Goal: Entertainment & Leisure: Consume media (video, audio)

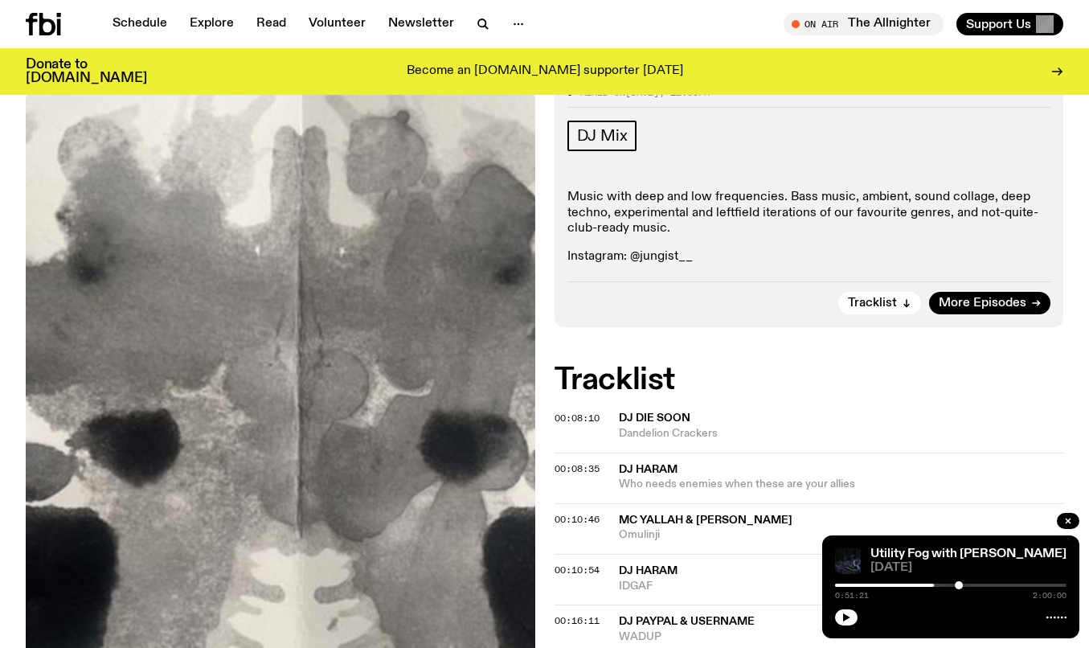
scroll to position [227, 0]
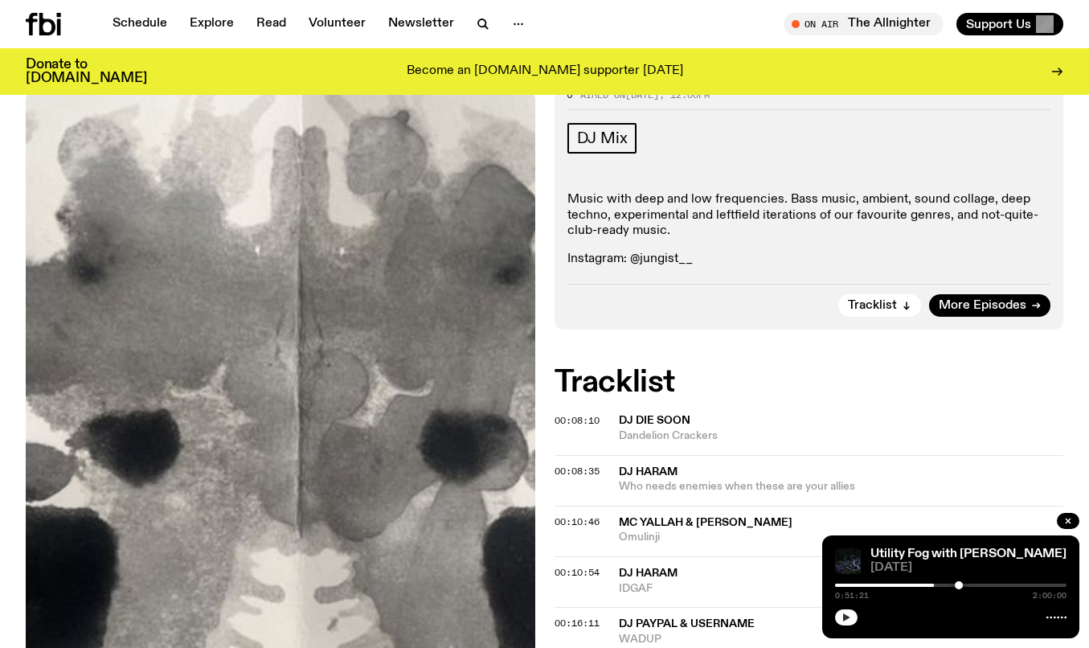
click at [843, 613] on icon "button" at bounding box center [846, 617] width 7 height 8
click at [1064, 513] on button "button" at bounding box center [1068, 521] width 23 height 16
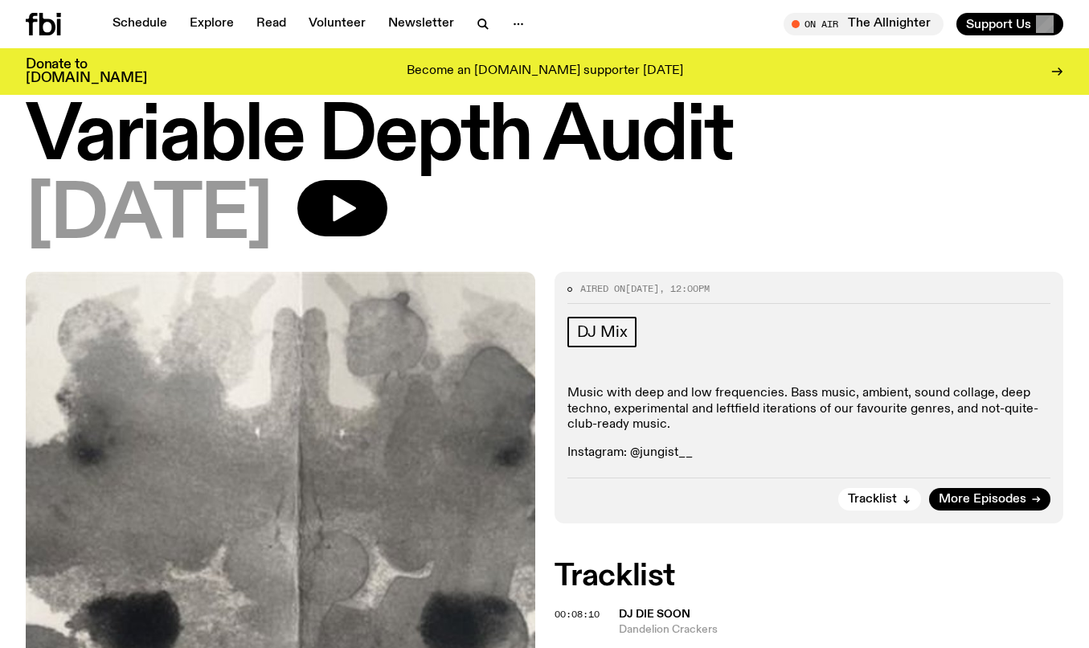
scroll to position [0, 0]
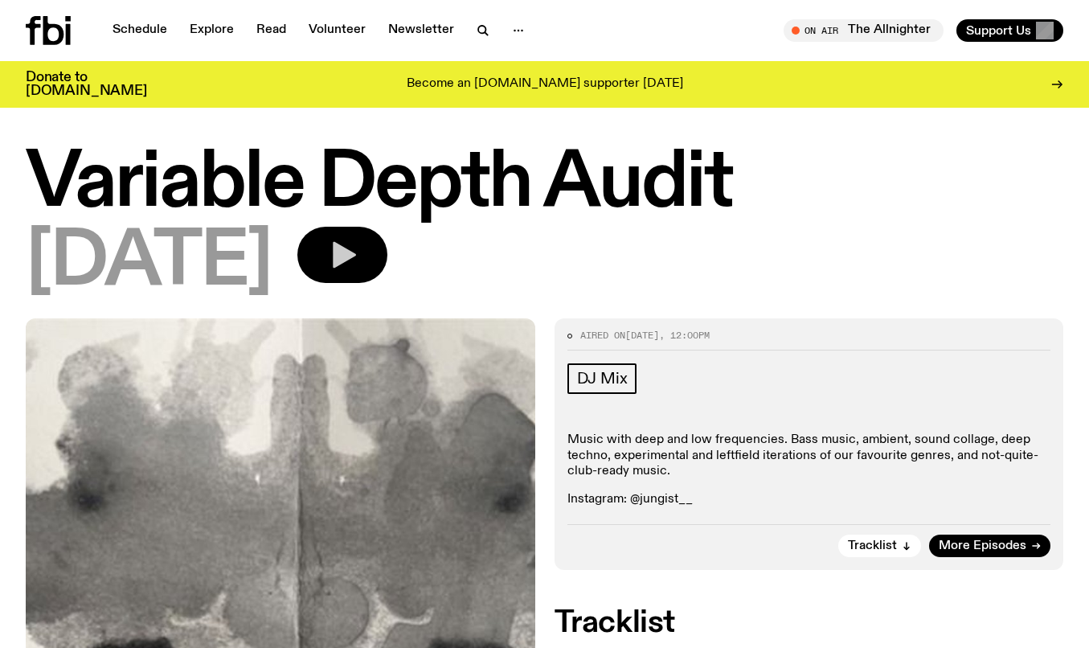
click at [358, 271] on icon "button" at bounding box center [342, 255] width 32 height 32
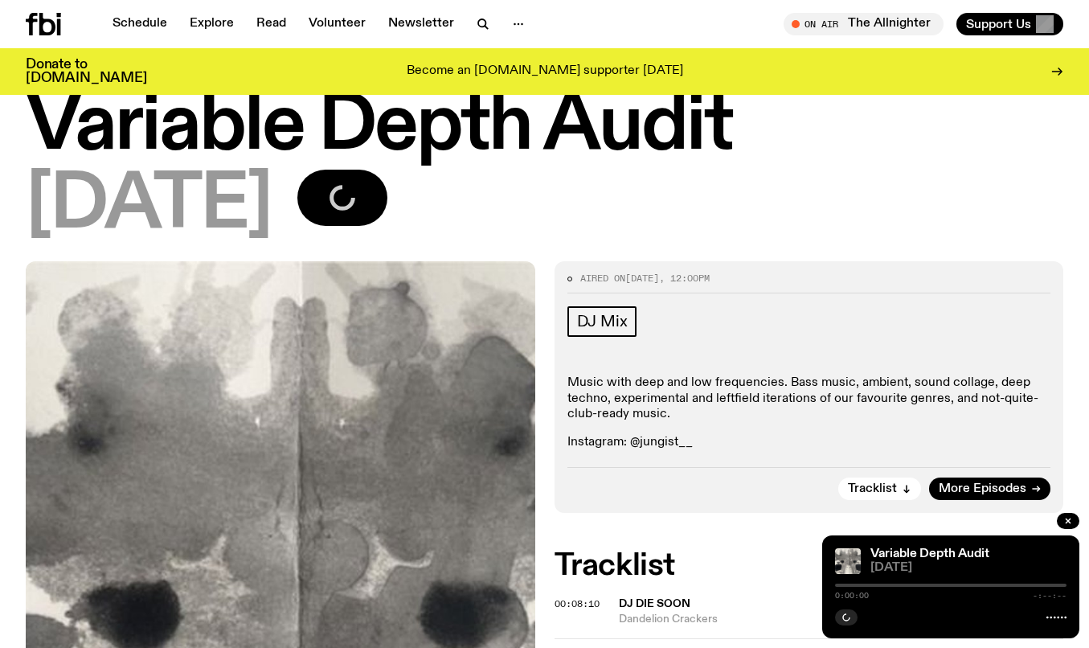
scroll to position [117, 0]
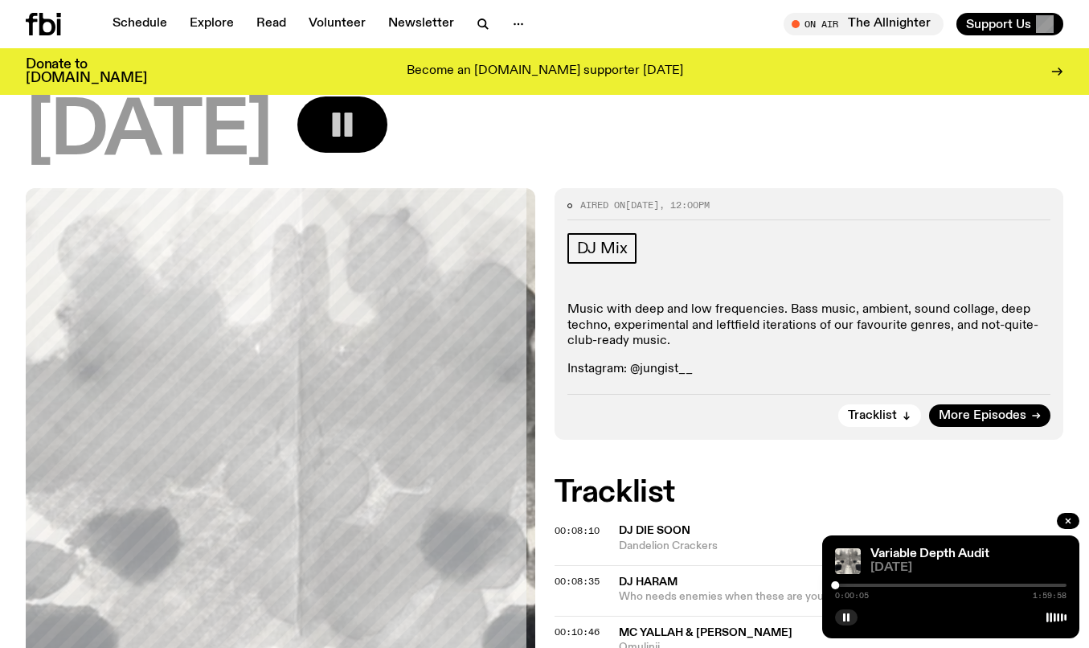
click at [835, 584] on div at bounding box center [950, 585] width 231 height 3
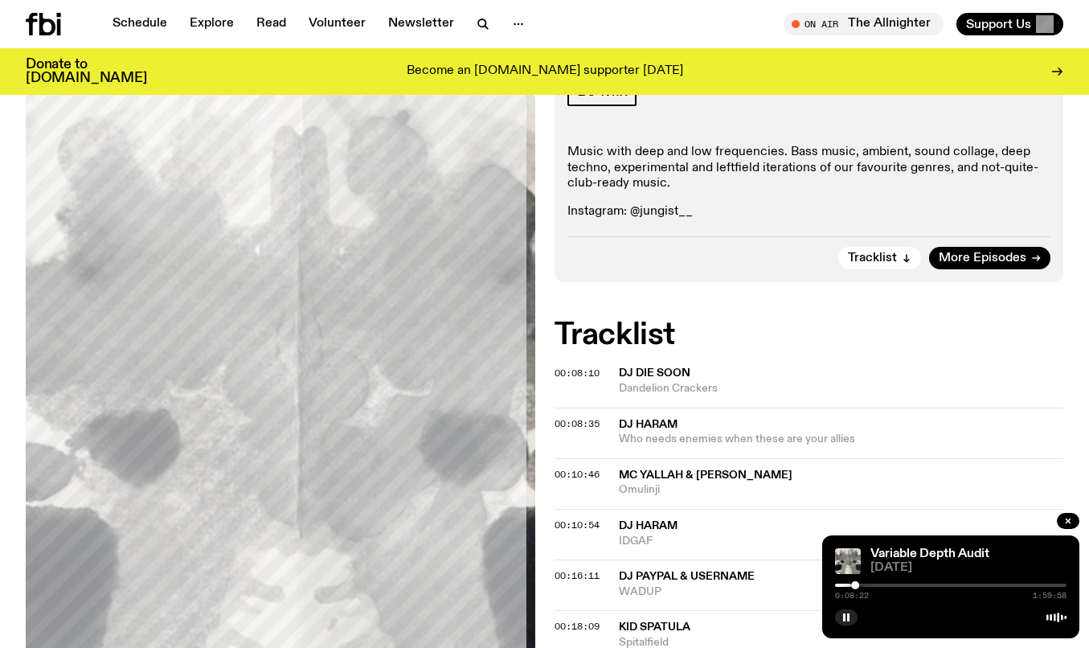
scroll to position [276, 0]
click at [835, 580] on div "0:08:26 1:59:58" at bounding box center [950, 589] width 231 height 19
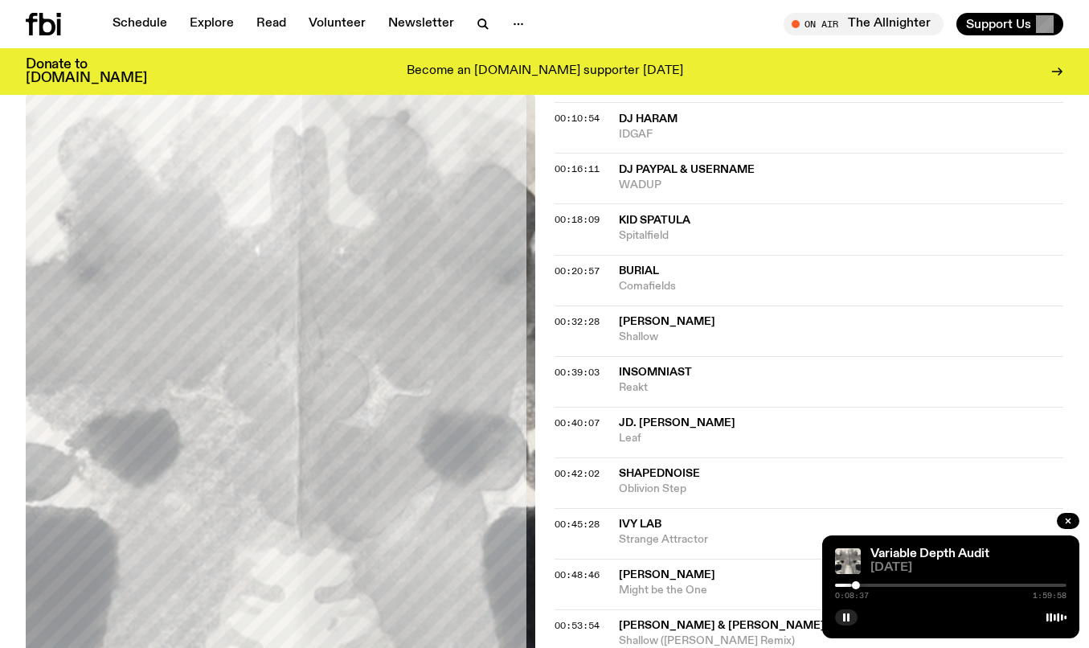
scroll to position [692, 0]
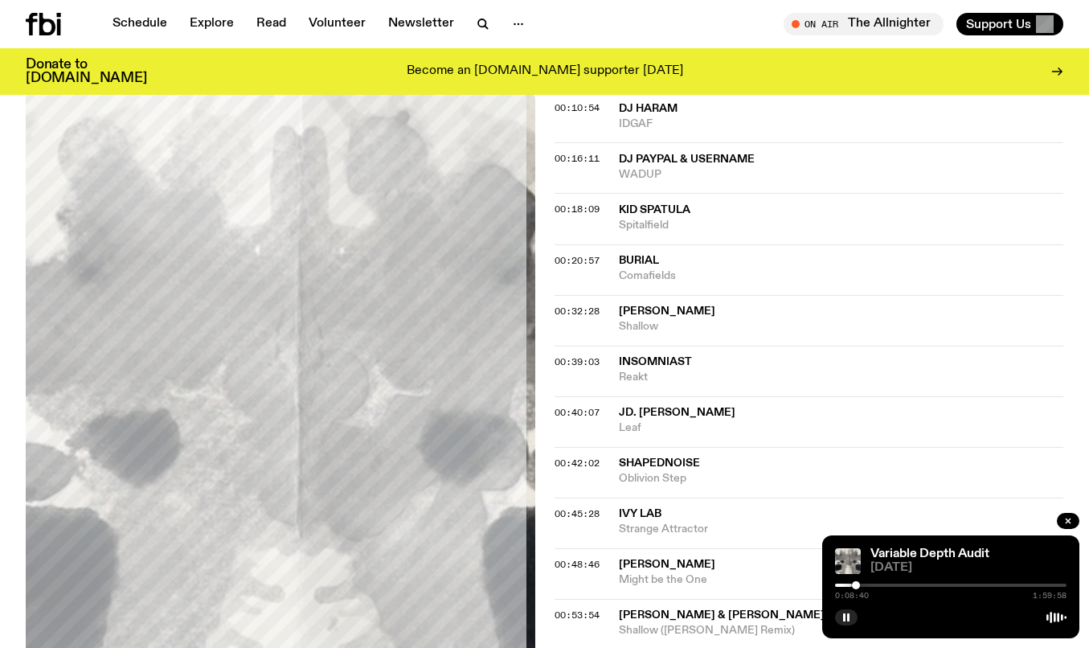
click at [835, 584] on div at bounding box center [950, 585] width 231 height 3
click at [782, 584] on div at bounding box center [741, 585] width 231 height 3
click at [842, 581] on div at bounding box center [846, 585] width 8 height 8
click at [839, 581] on div at bounding box center [843, 585] width 8 height 8
click at [841, 581] on div at bounding box center [845, 585] width 8 height 8
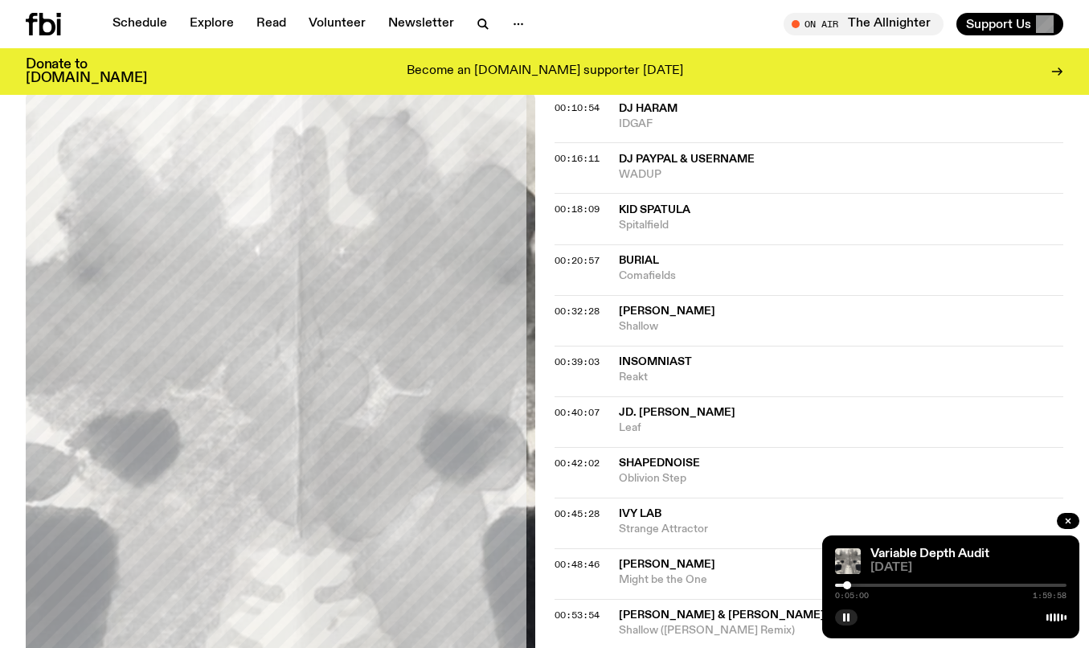
click at [835, 584] on div at bounding box center [950, 585] width 231 height 3
click at [850, 581] on div at bounding box center [854, 585] width 8 height 8
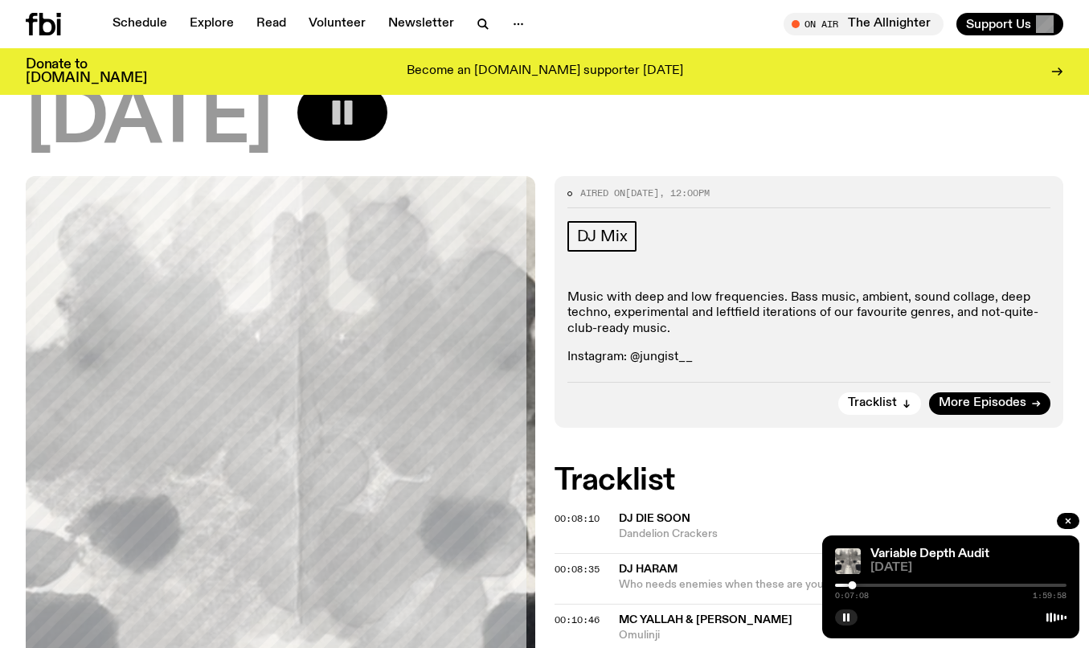
scroll to position [134, 0]
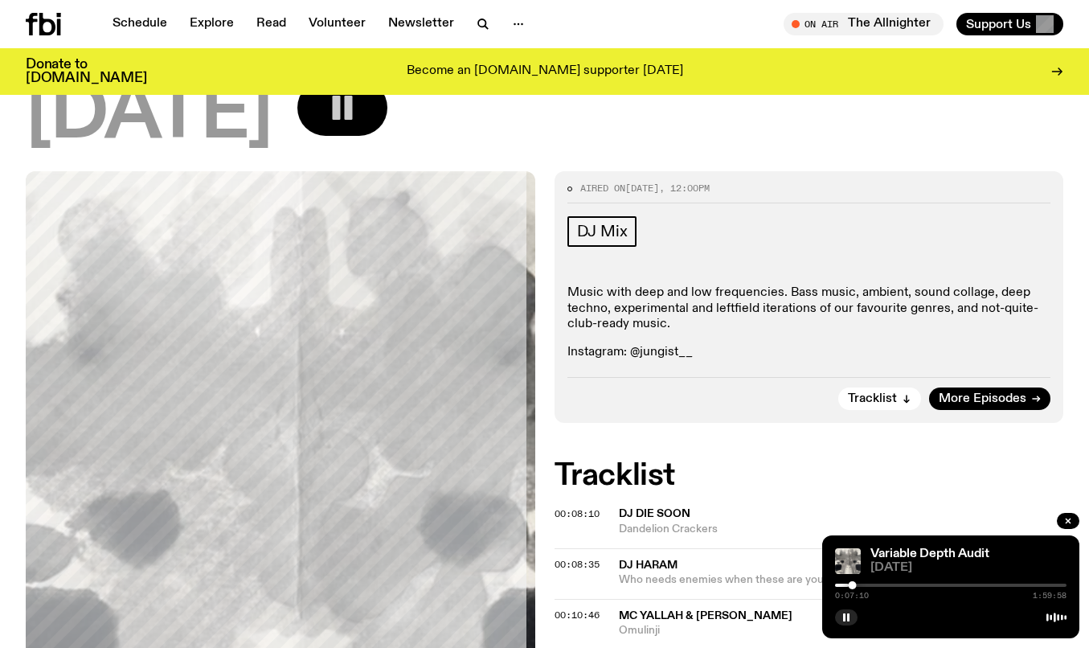
click at [640, 360] on p "Instagram: @jungist__" at bounding box center [809, 352] width 484 height 15
click at [975, 405] on span "More Episodes" at bounding box center [983, 399] width 88 height 12
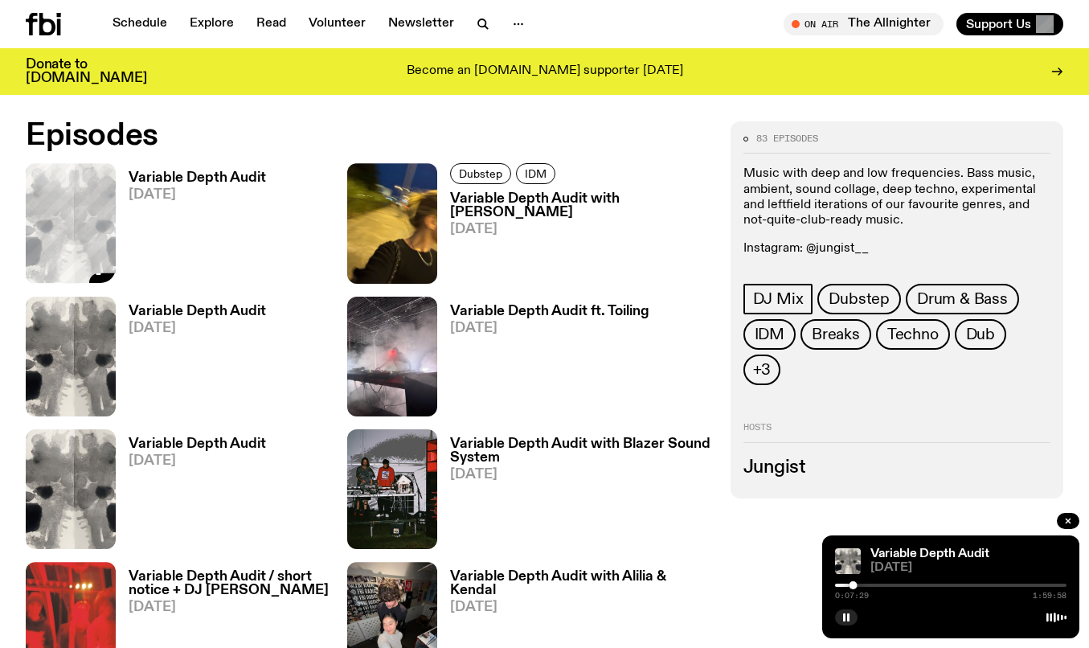
scroll to position [710, 0]
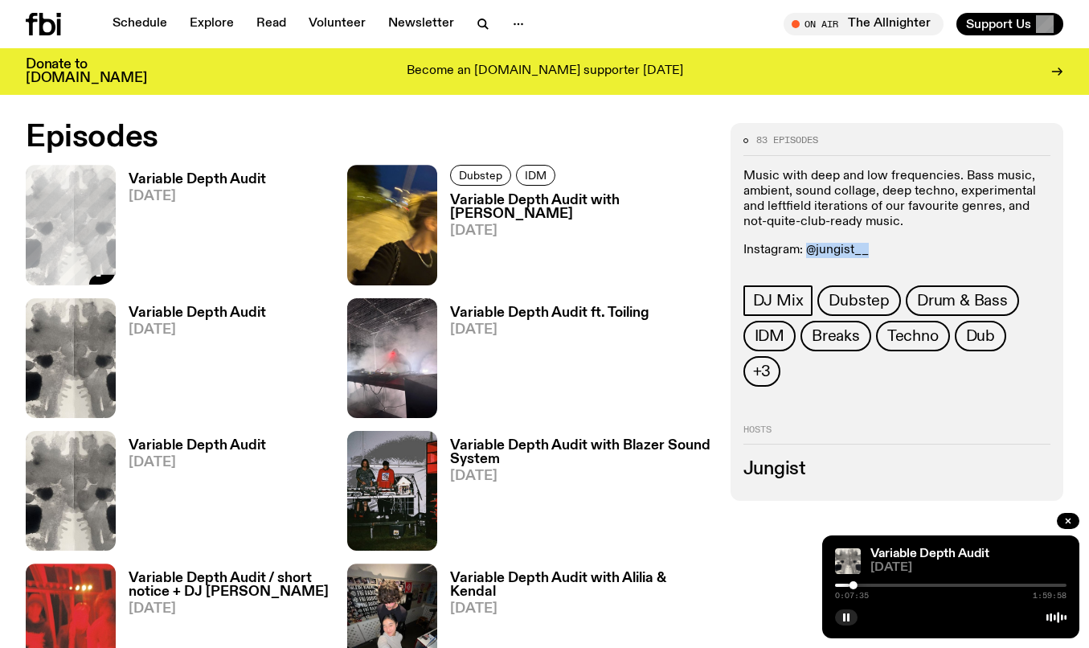
drag, startPoint x: 813, startPoint y: 276, endPoint x: 870, endPoint y: 278, distance: 57.1
click at [870, 258] on p "Instagram: @jungist__" at bounding box center [896, 250] width 307 height 15
copy p "@jungist__"
click at [924, 205] on p "Music with deep and low frequencies. Bass music, ambient, sound collage, deep t…" at bounding box center [896, 200] width 307 height 62
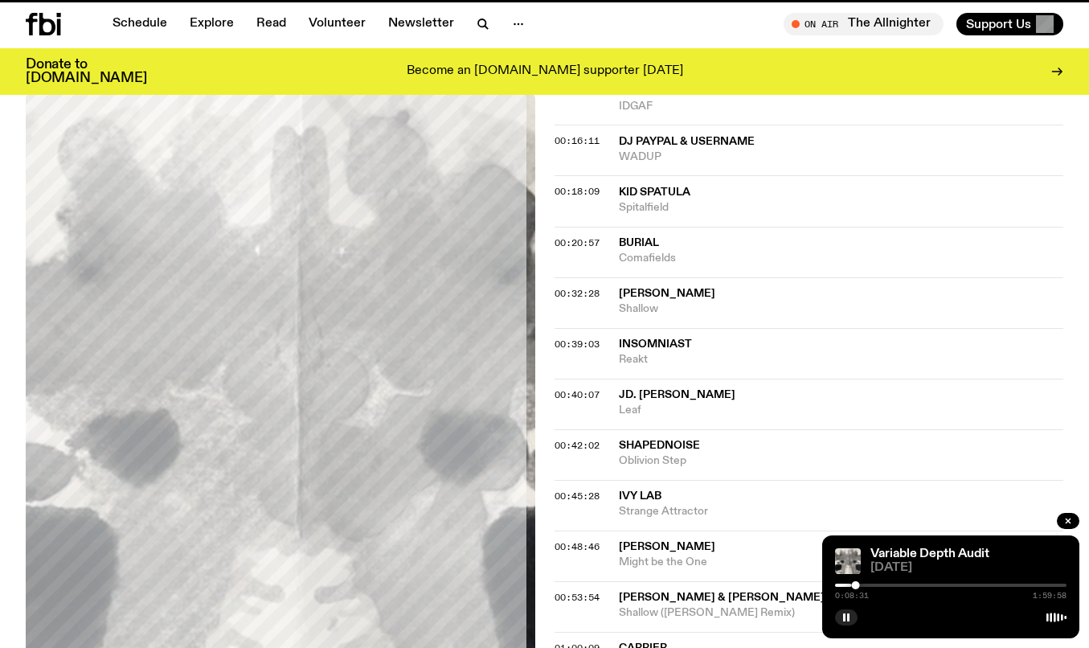
scroll to position [134, 0]
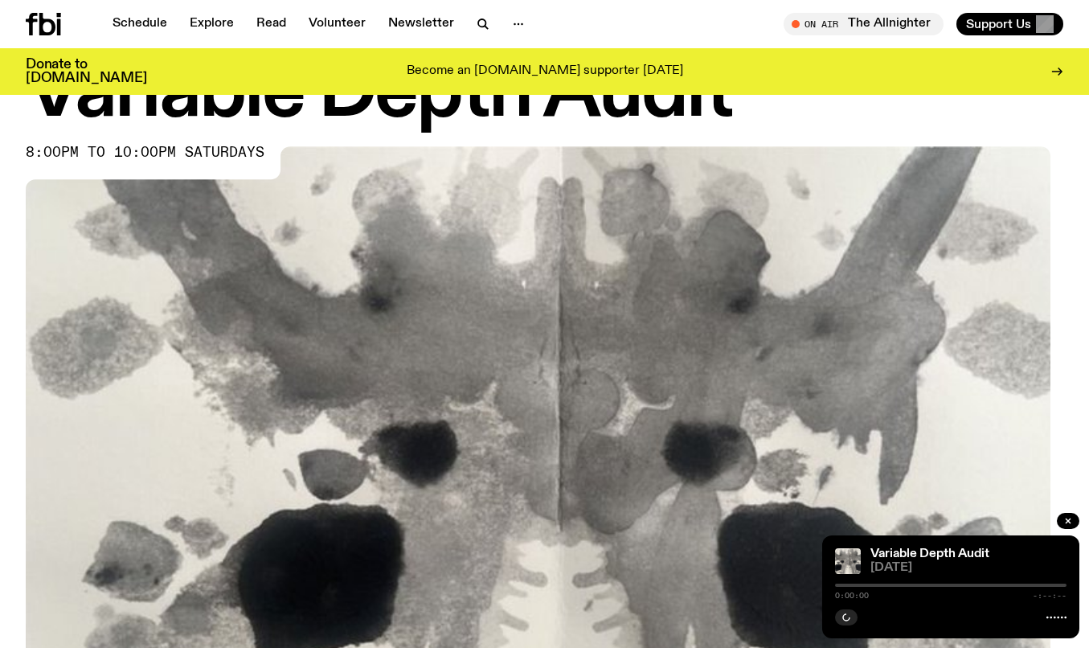
scroll to position [349, 0]
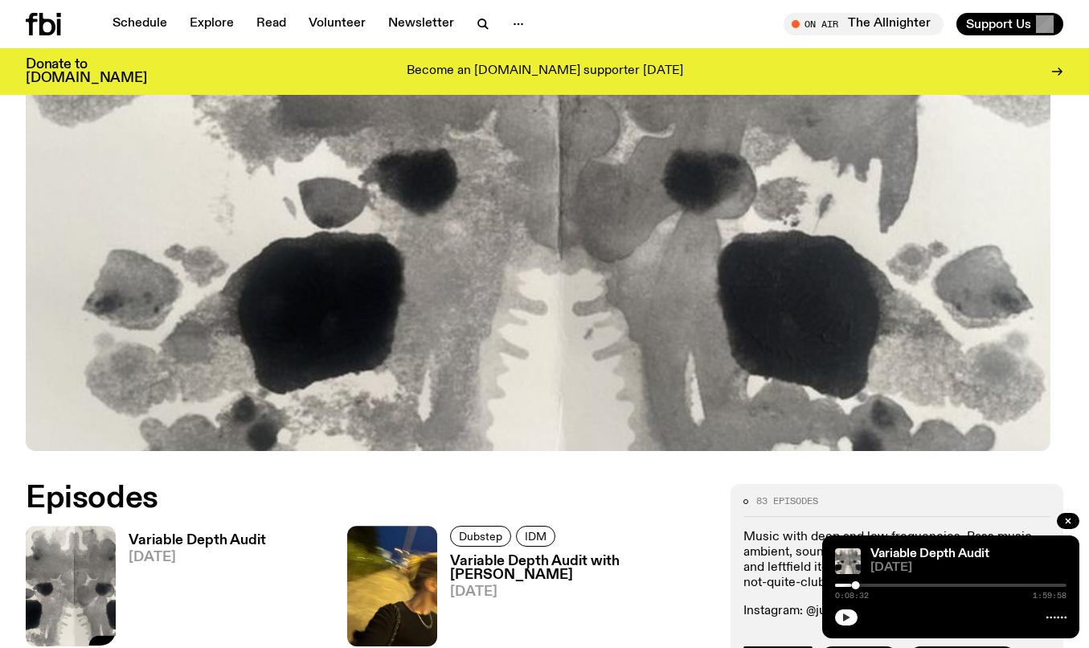
click at [843, 613] on icon "button" at bounding box center [846, 617] width 7 height 8
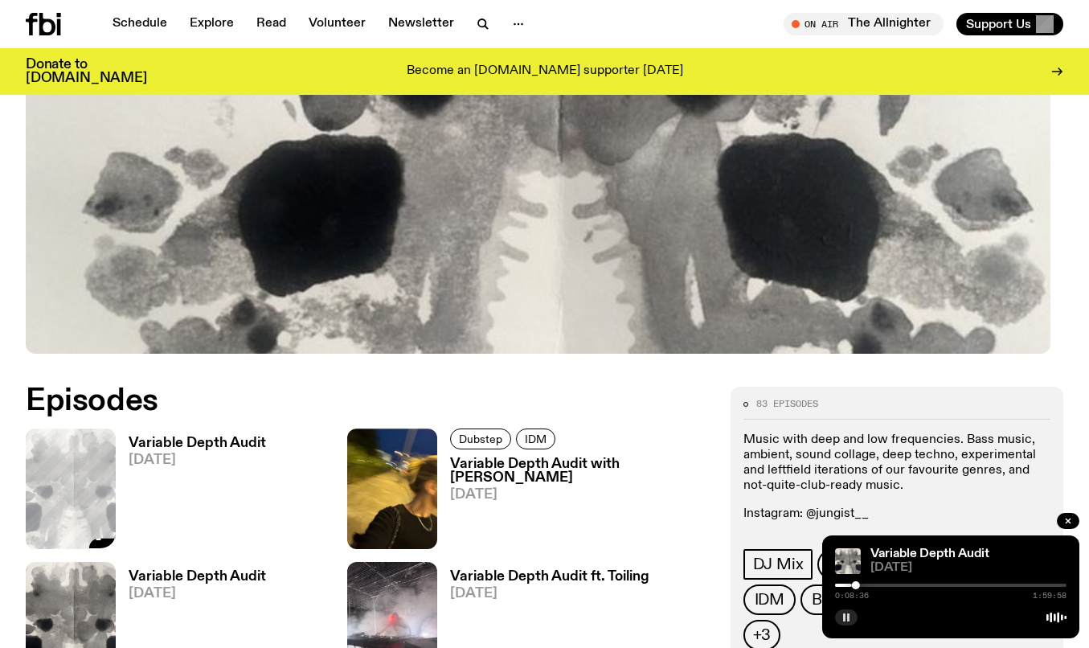
scroll to position [485, 0]
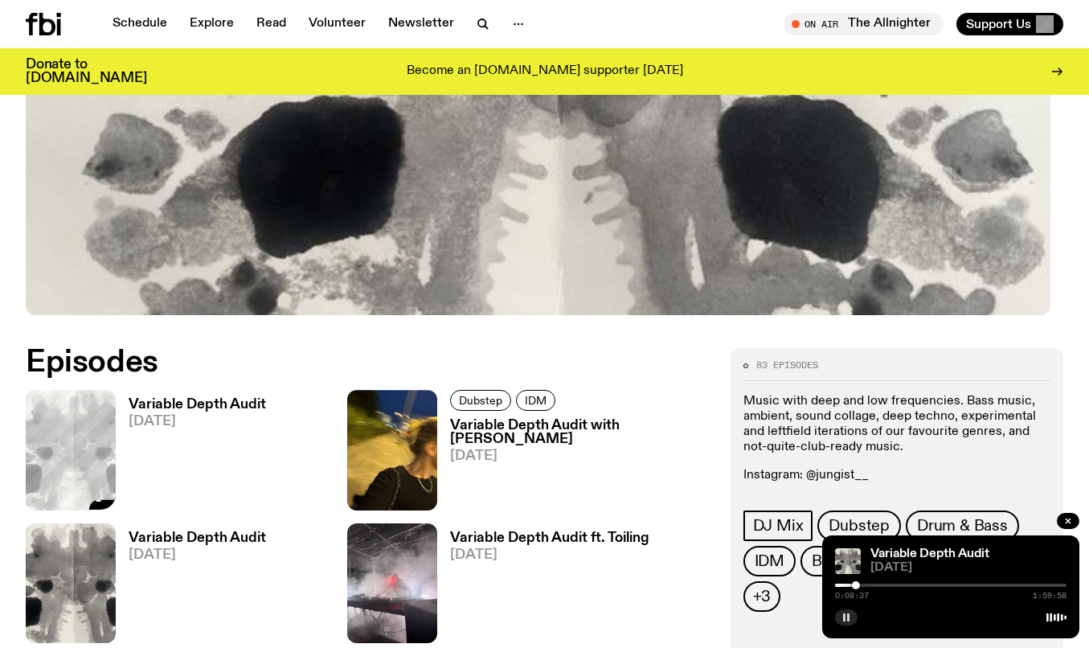
click at [184, 412] on h3 "Variable Depth Audit" at bounding box center [197, 405] width 137 height 14
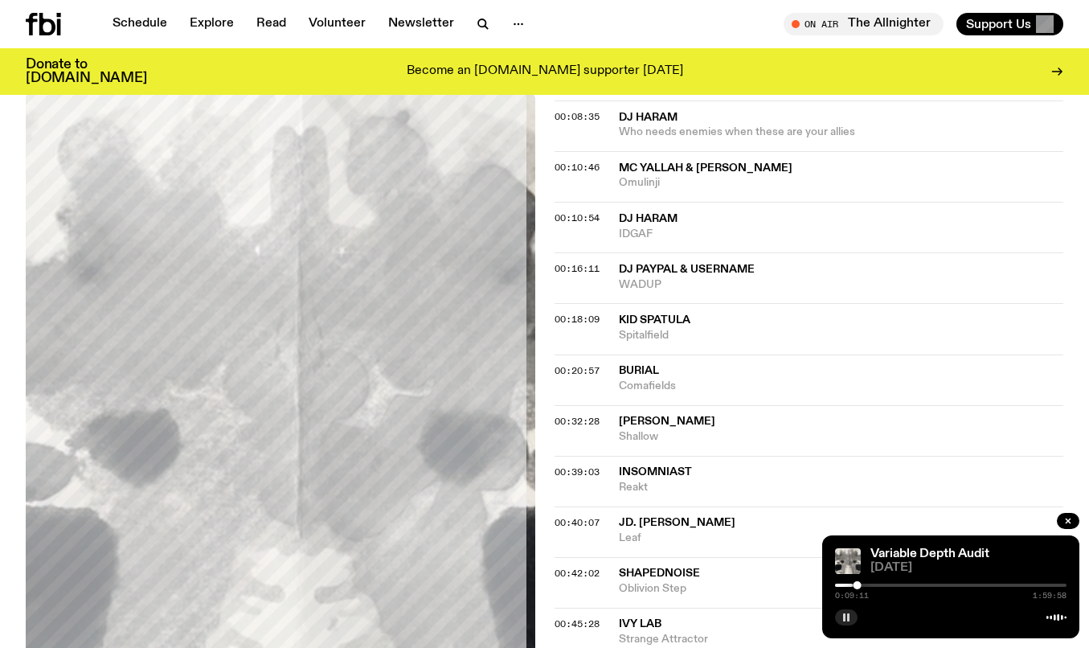
scroll to position [575, 0]
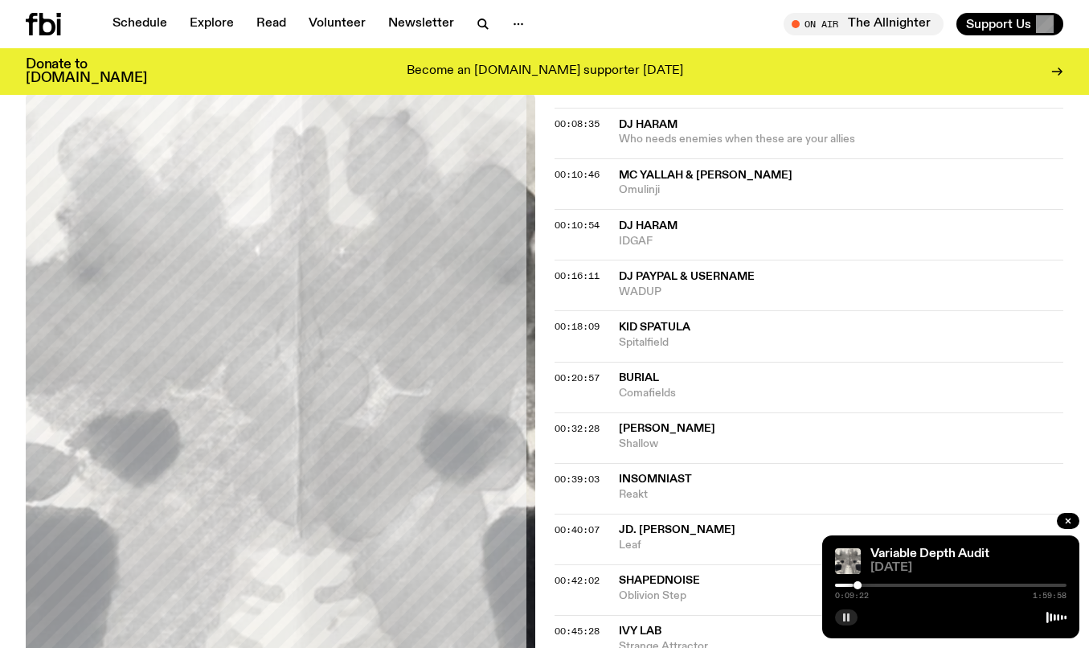
click at [835, 584] on div at bounding box center [950, 585] width 231 height 3
click at [868, 581] on div at bounding box center [872, 585] width 8 height 8
click at [835, 584] on div at bounding box center [950, 585] width 231 height 3
